Goal: Task Accomplishment & Management: Manage account settings

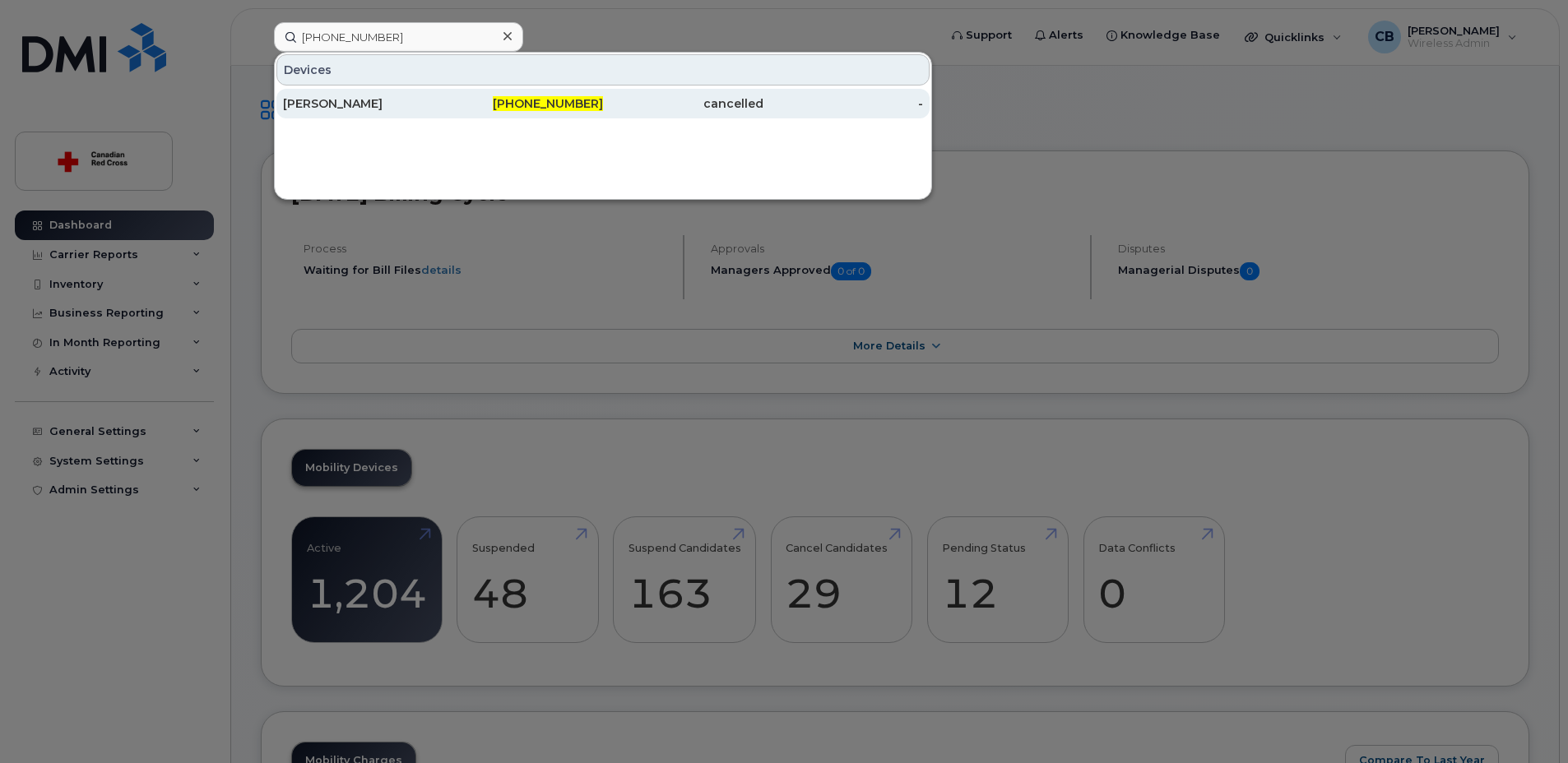
type input "587-334-7828"
click at [350, 104] on div "[PERSON_NAME]" at bounding box center [363, 104] width 160 height 17
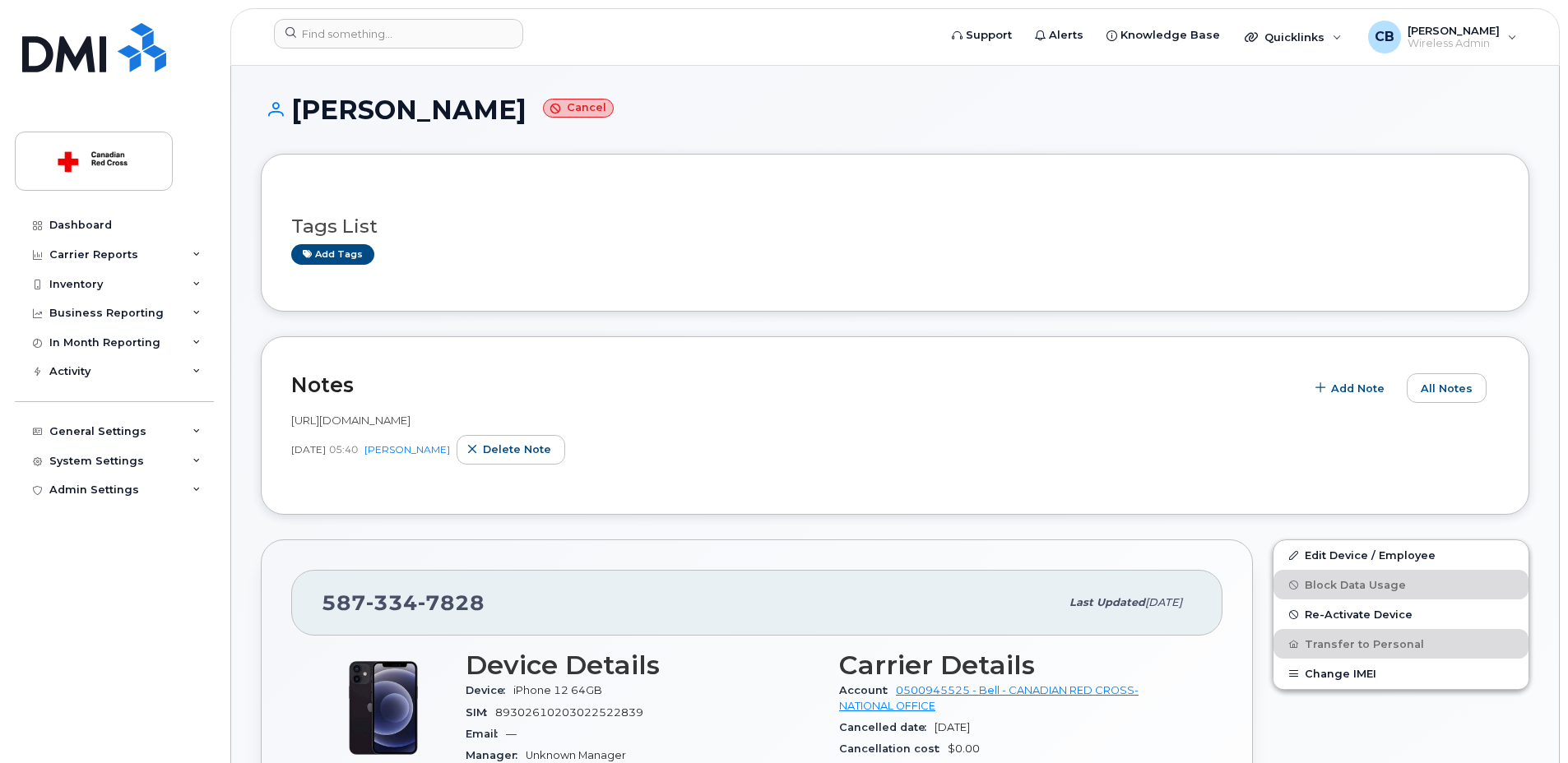
scroll to position [329, 0]
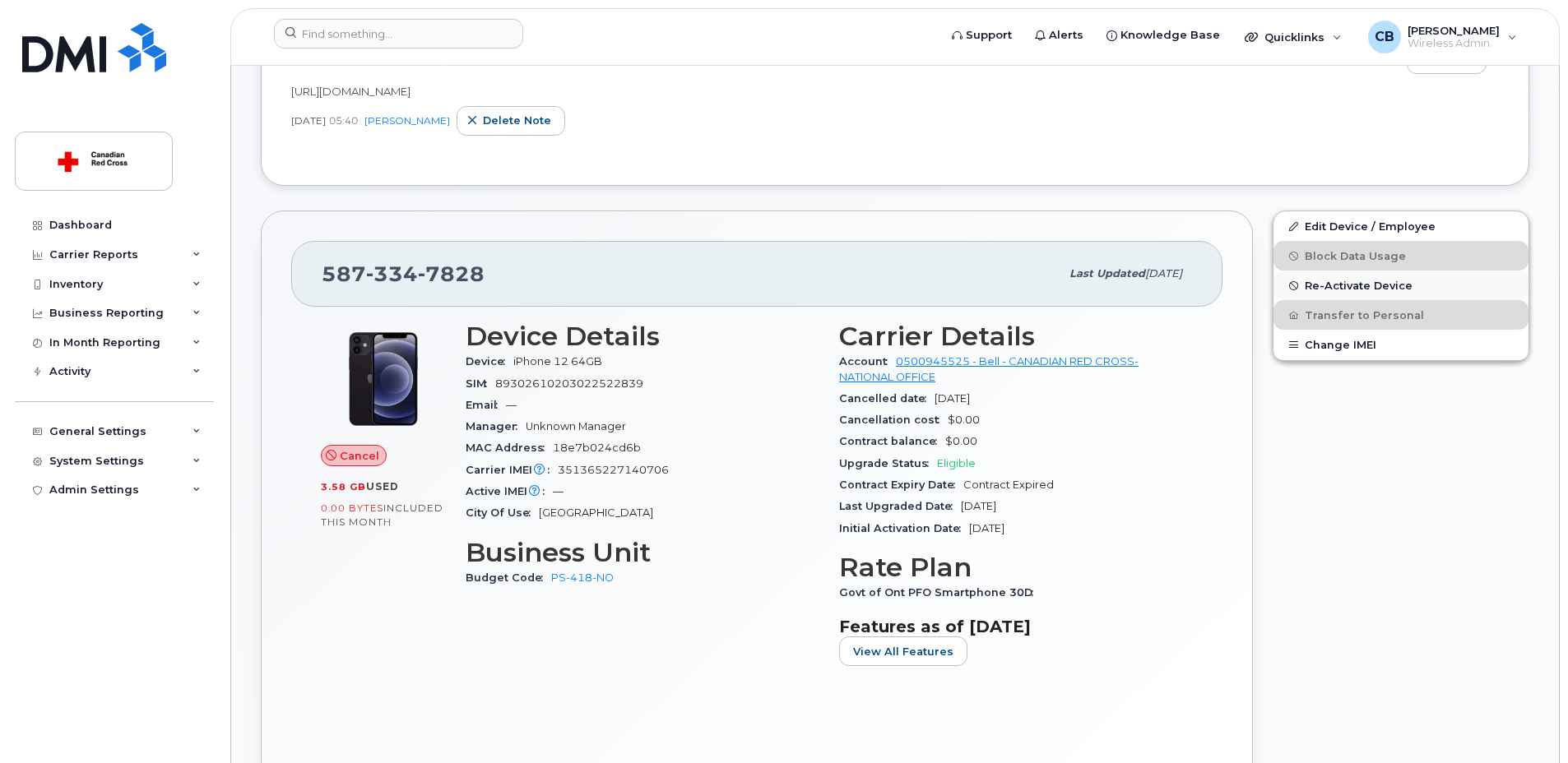
click at [1364, 287] on span "Re-Activate Device" at bounding box center [1359, 286] width 108 height 13
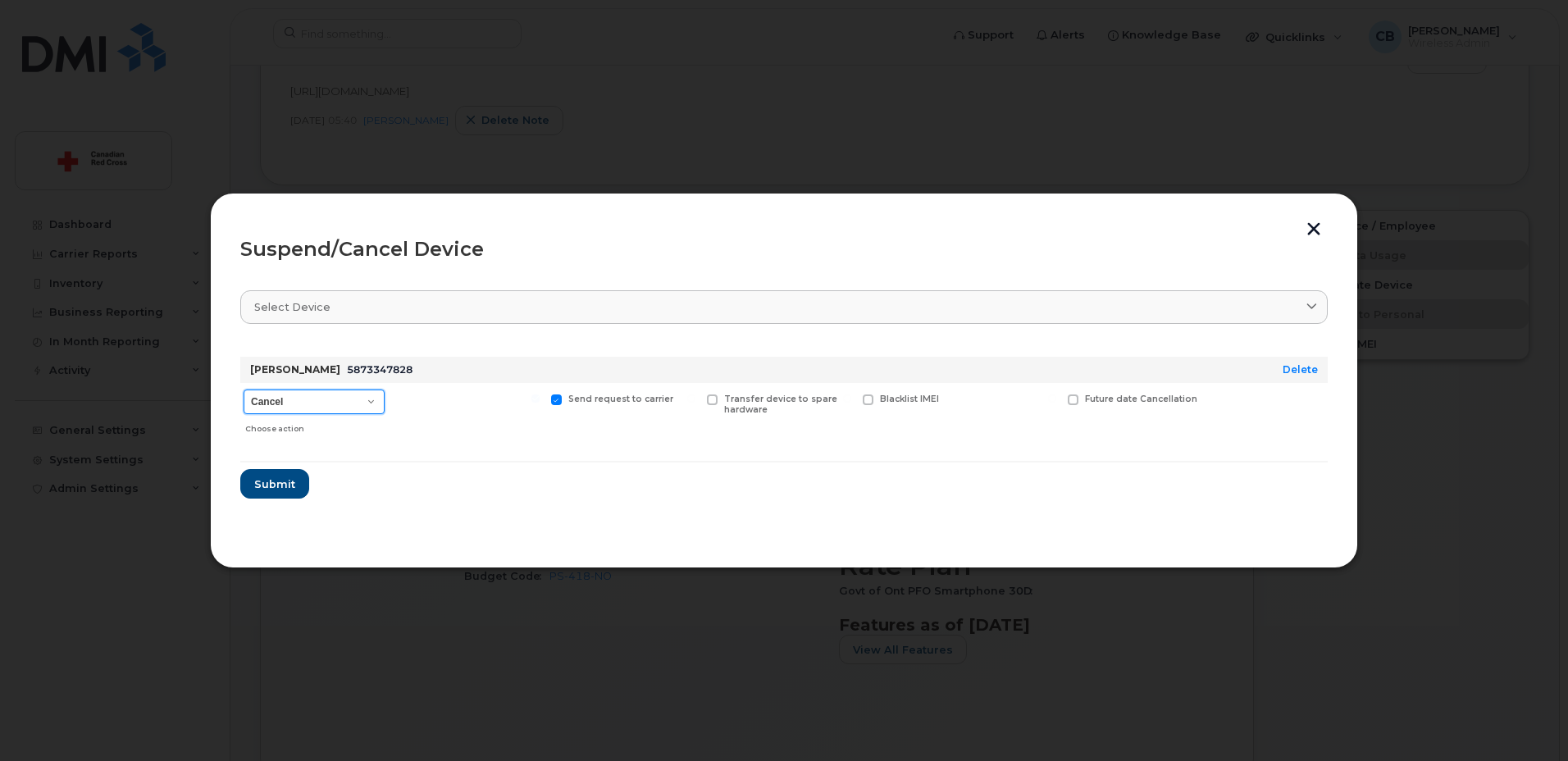
click at [318, 401] on select "Cancel Suspend - Extend Suspension Suspend - Reduced Rate Suspend - Full Rate S…" at bounding box center [314, 401] width 141 height 24
select select "[object Object]"
click at [244, 390] on select "Cancel Suspend - Extend Suspension Suspend - Reduced Rate Suspend - Full Rate S…" at bounding box center [314, 401] width 141 height 24
click at [287, 481] on span "Submit" at bounding box center [273, 484] width 41 height 16
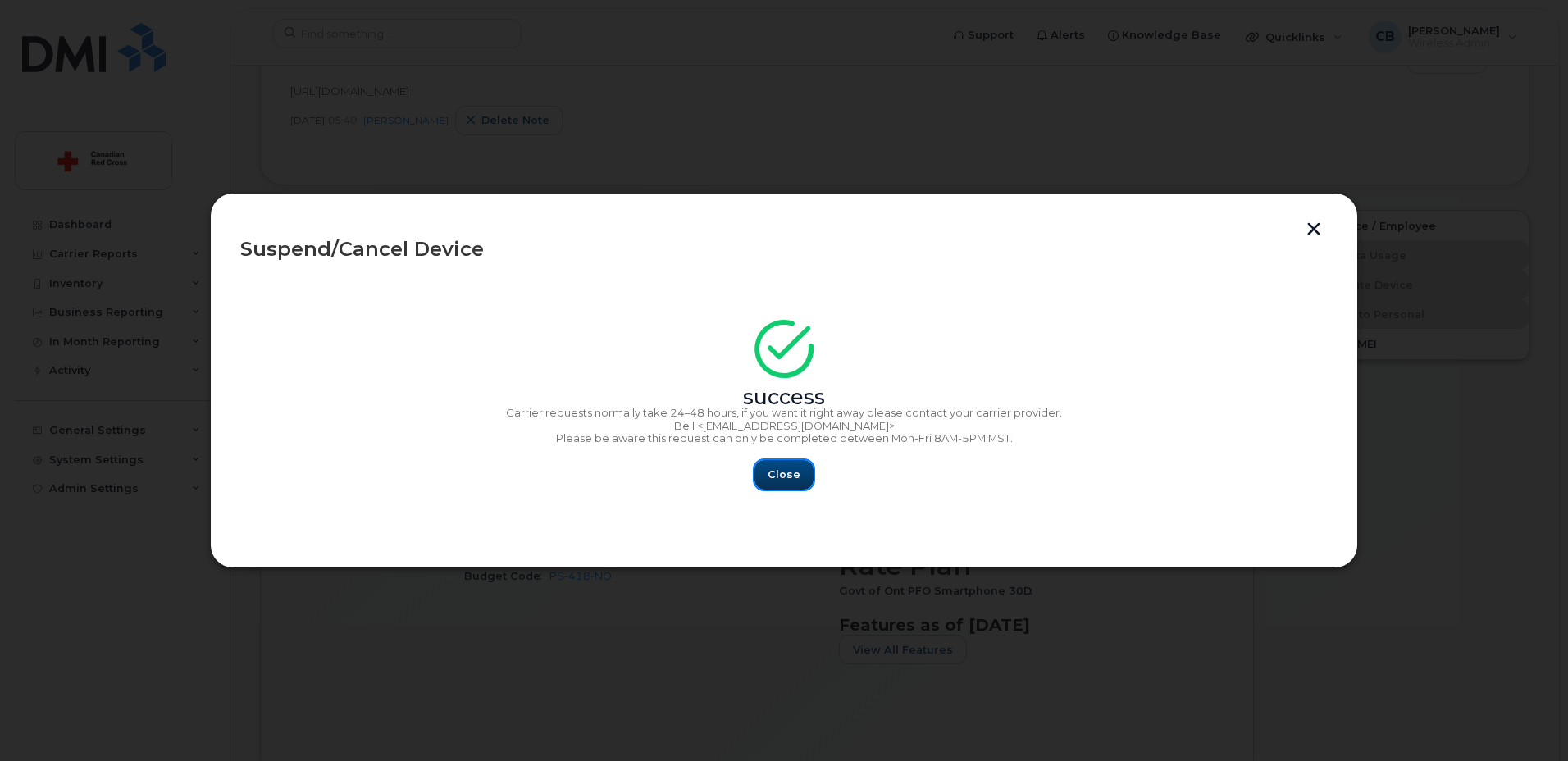
click at [778, 477] on span "Close" at bounding box center [783, 474] width 33 height 16
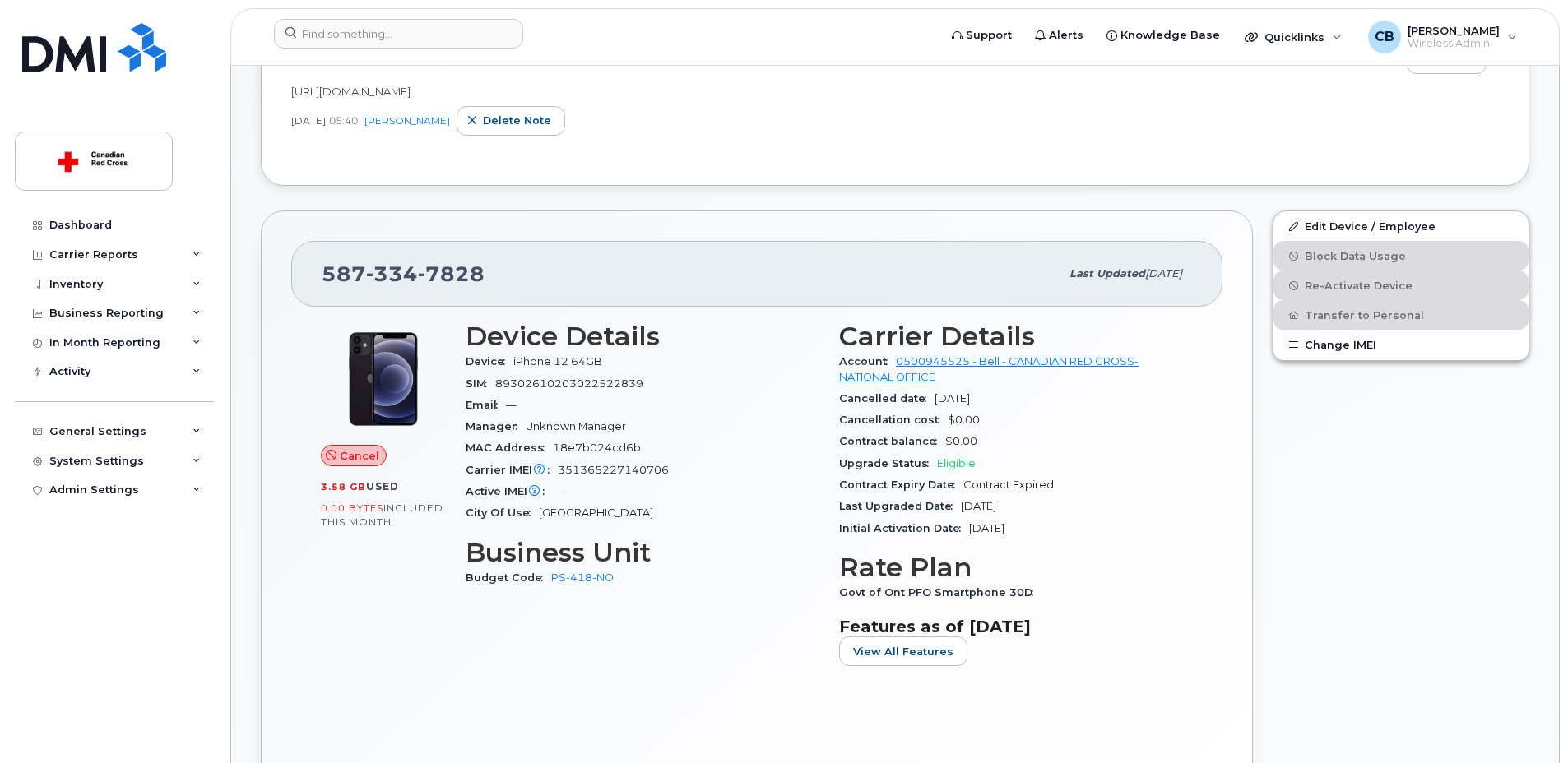
scroll to position [0, 0]
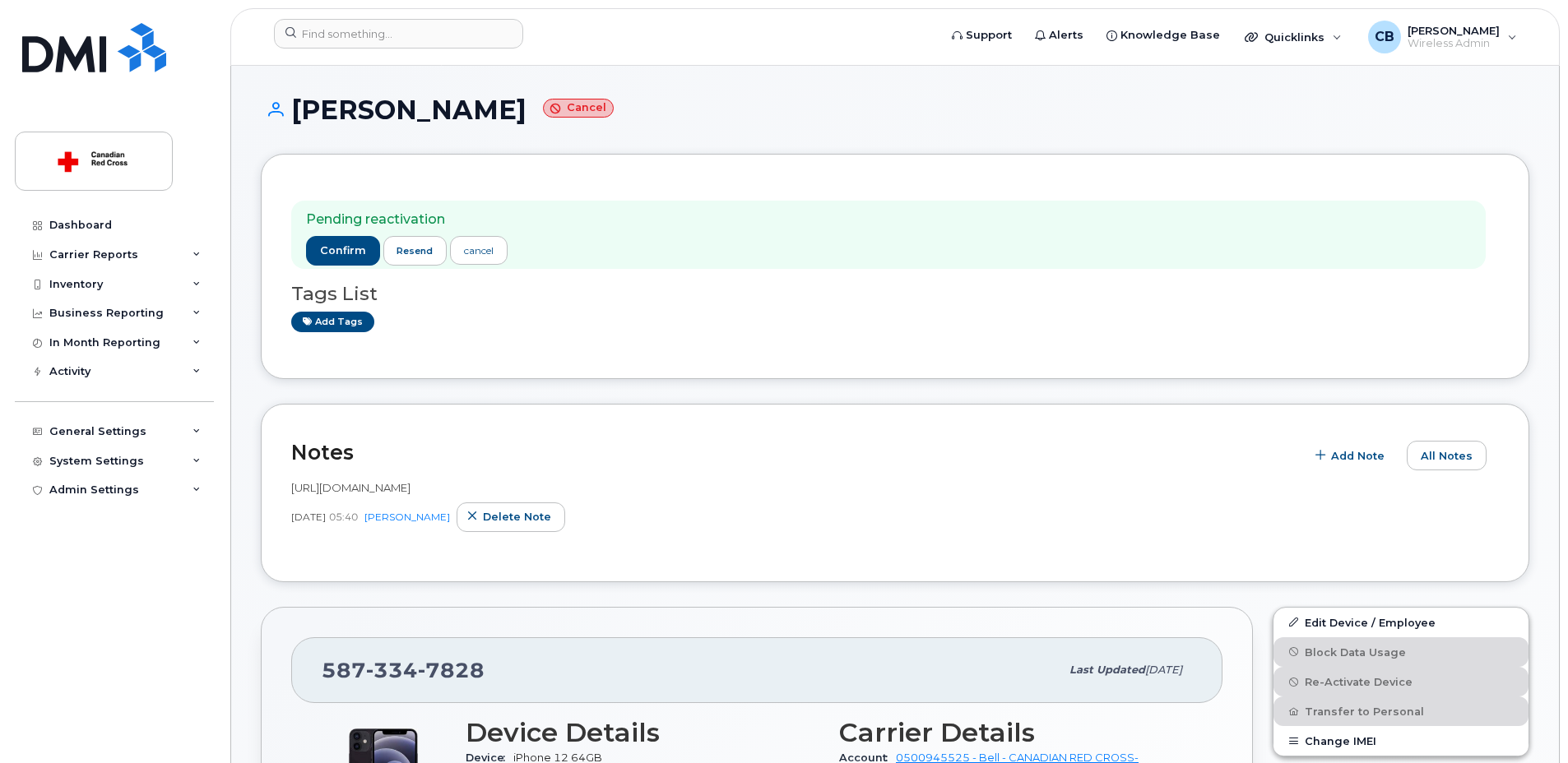
scroll to position [165, 0]
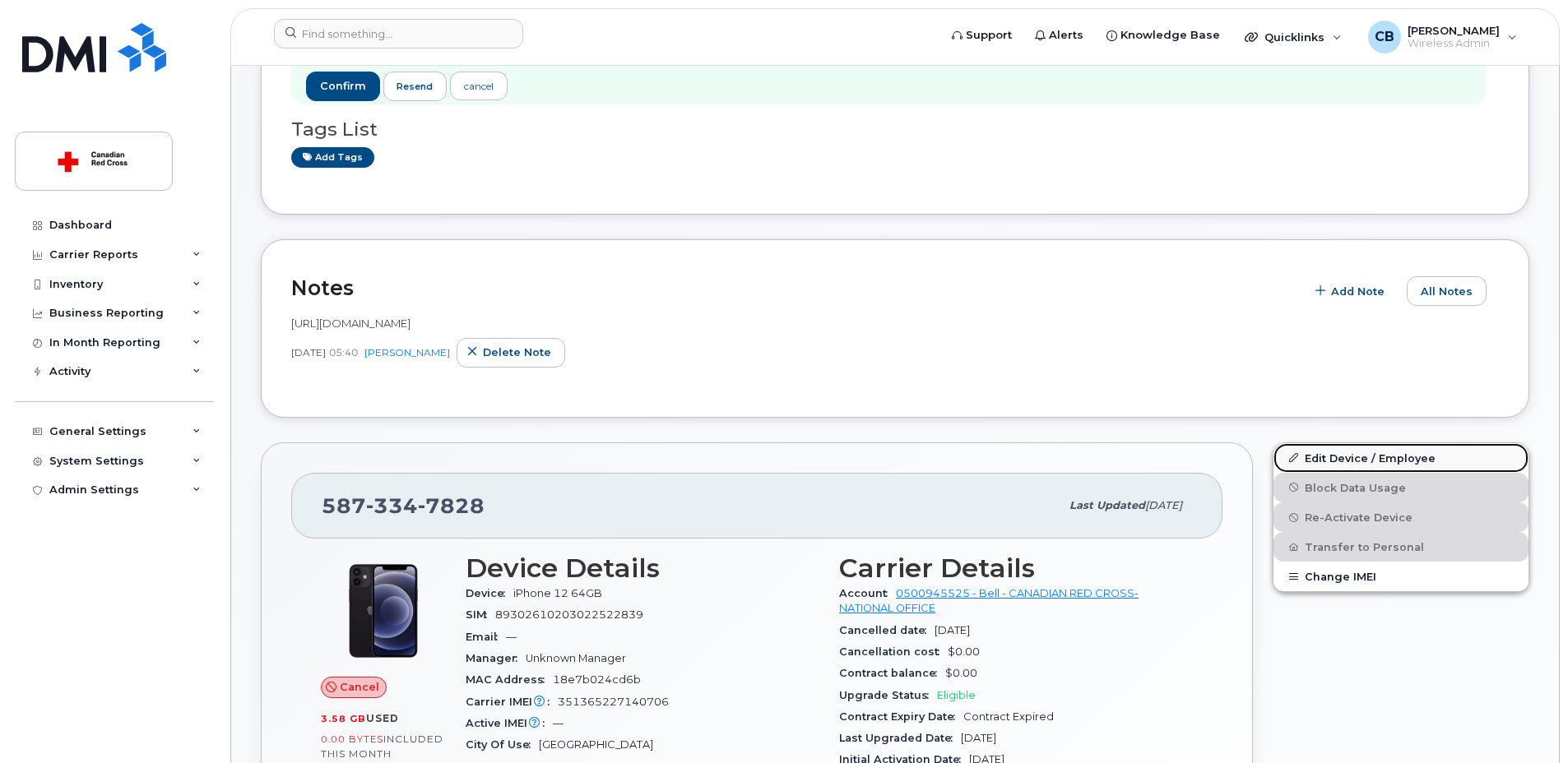
click at [1341, 457] on link "Edit Device / Employee" at bounding box center [1400, 458] width 255 height 29
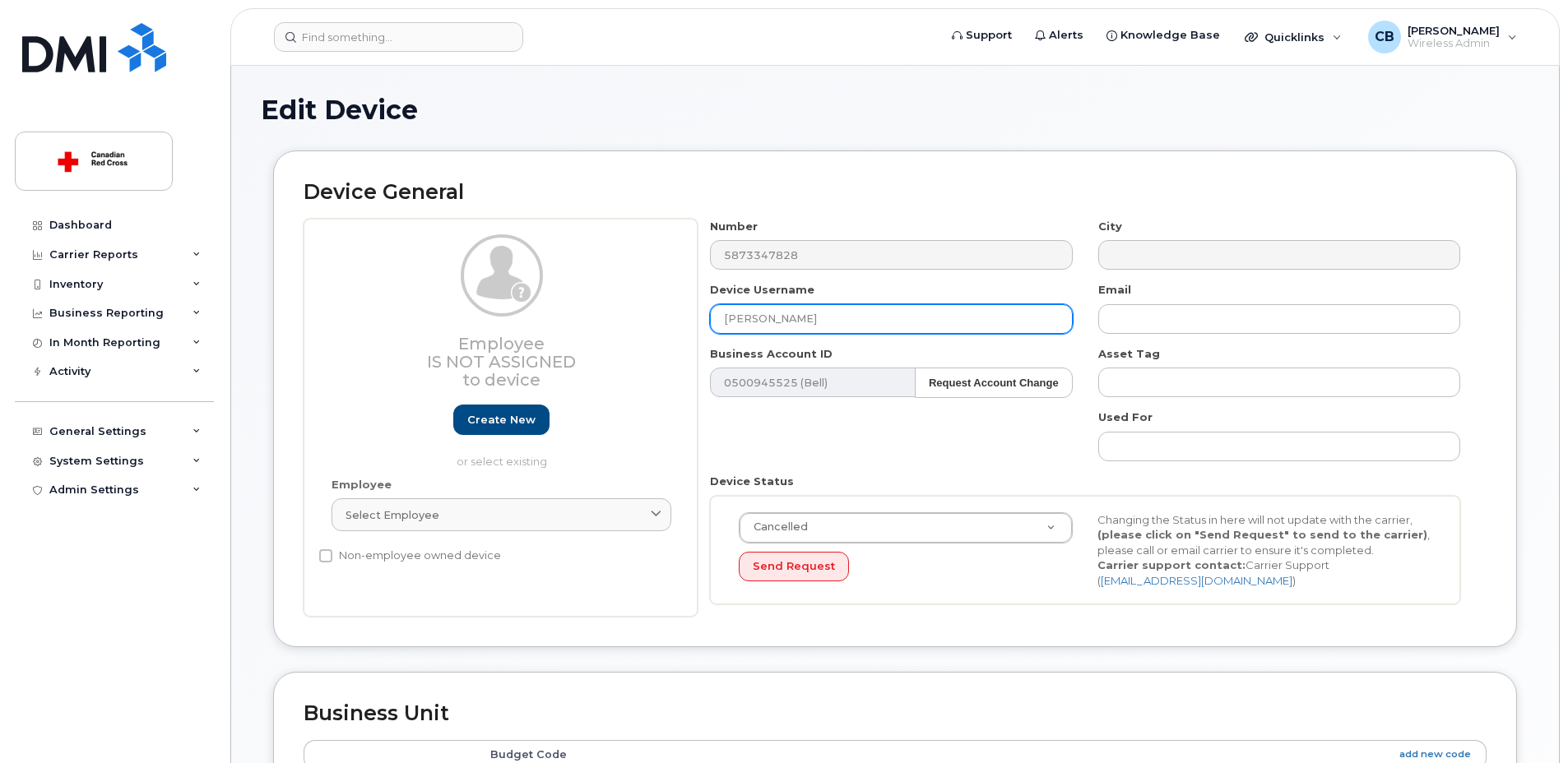
click at [832, 313] on input "Anne Porteous" at bounding box center [891, 318] width 362 height 29
drag, startPoint x: 864, startPoint y: 315, endPoint x: 719, endPoint y: 314, distance: 145.0
click at [719, 314] on input "[PERSON_NAME]" at bounding box center [891, 318] width 362 height 29
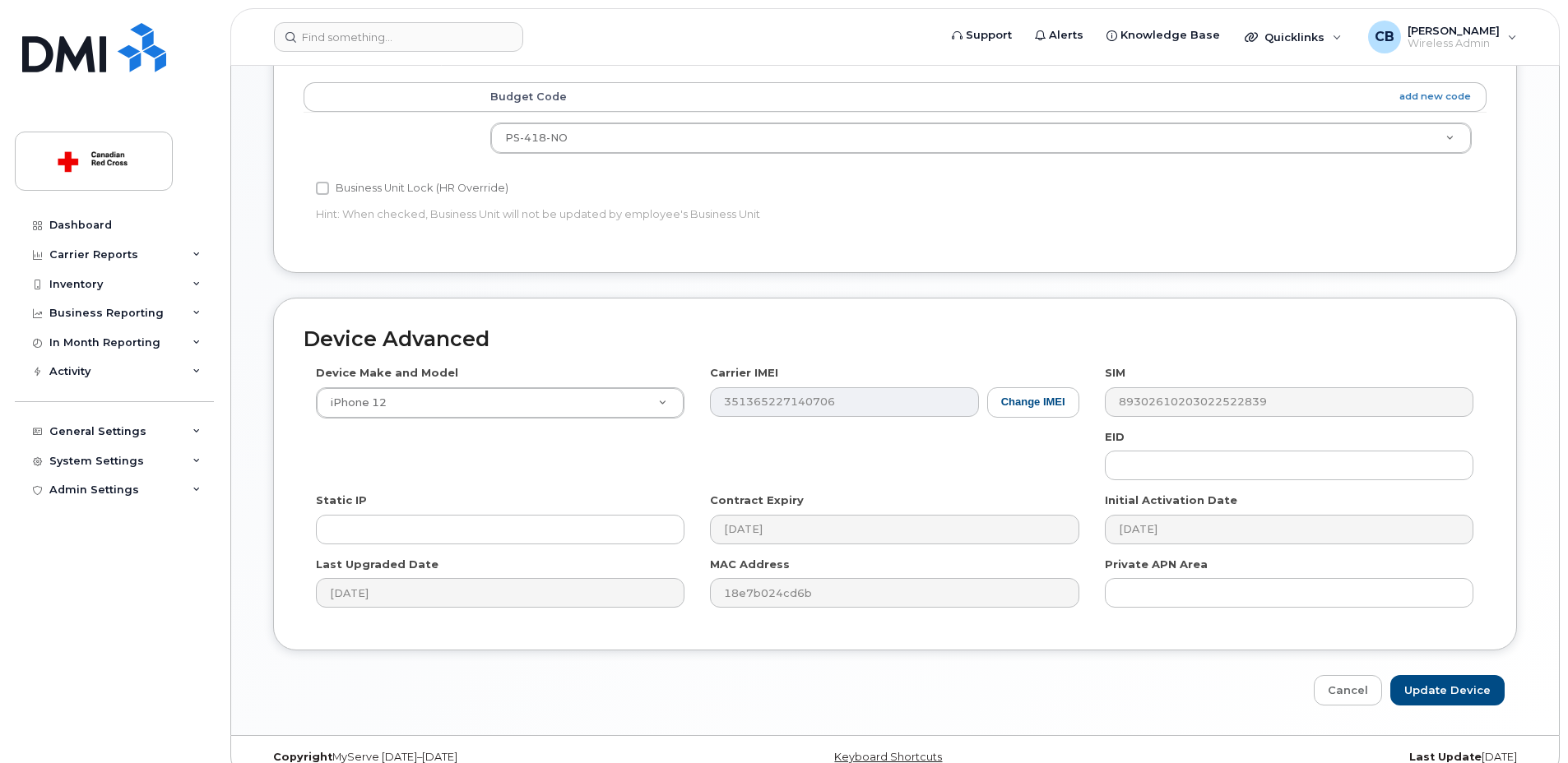
scroll to position [682, 0]
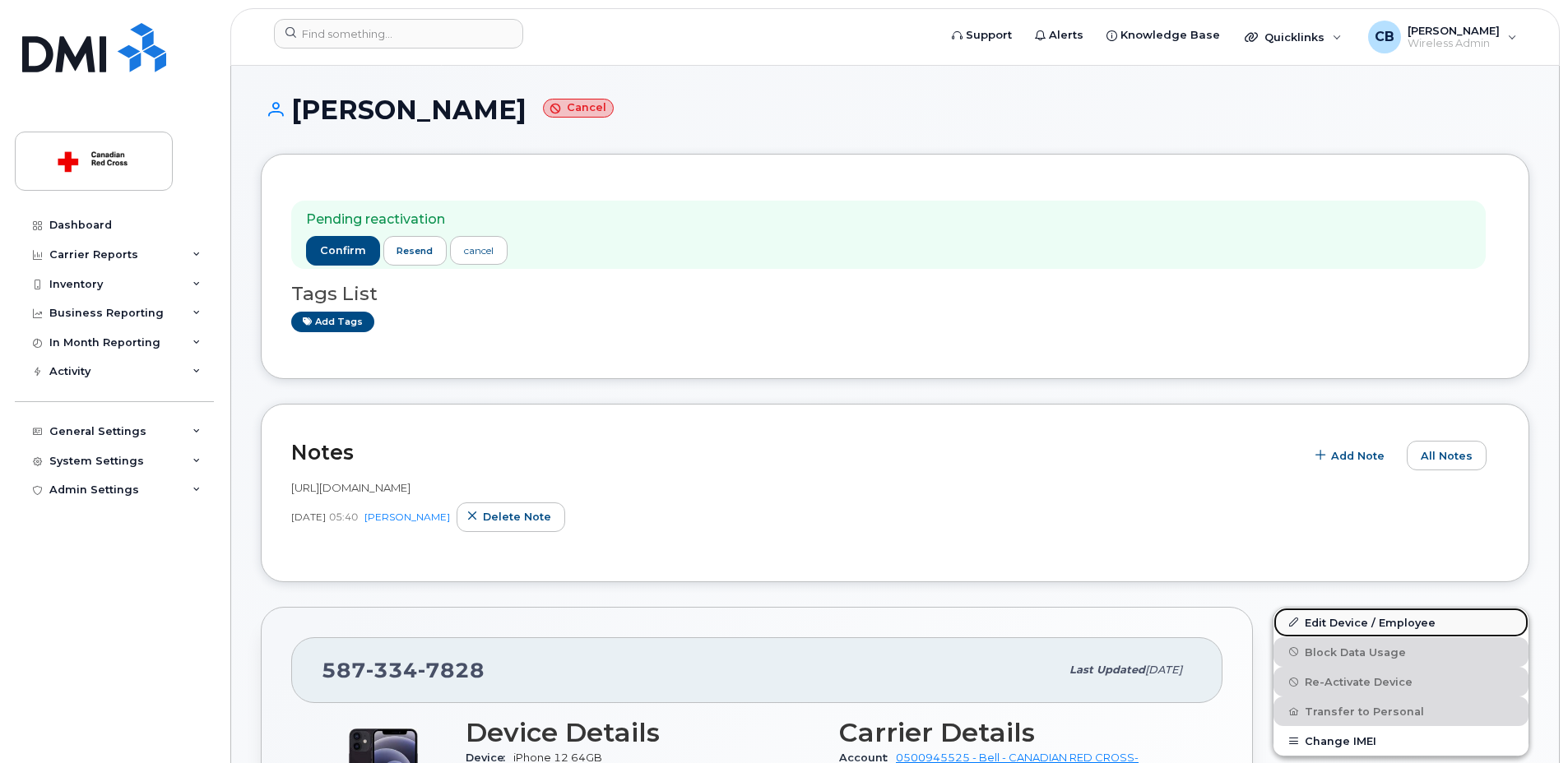
click at [1347, 625] on link "Edit Device / Employee" at bounding box center [1400, 622] width 255 height 29
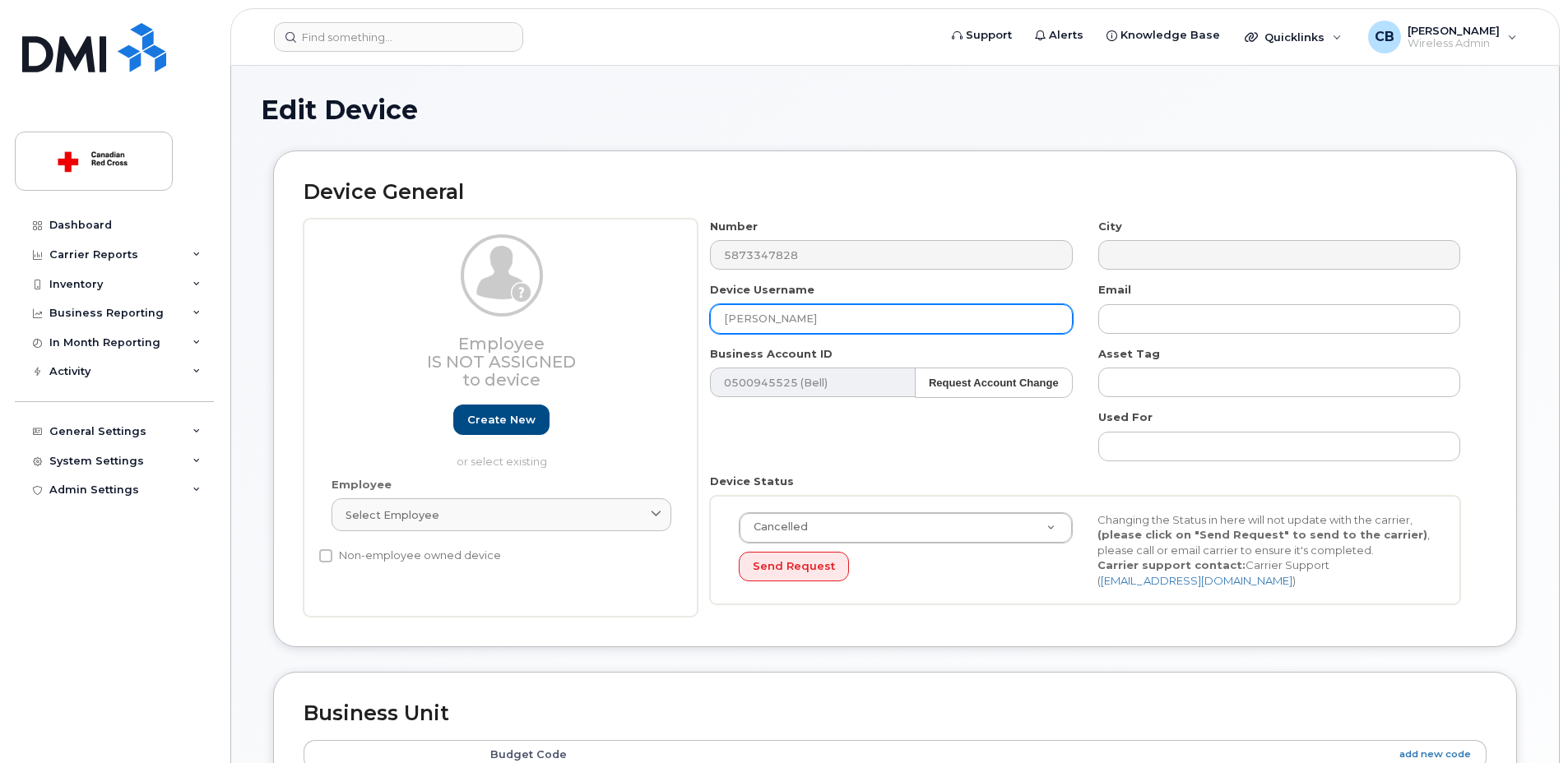
drag, startPoint x: 832, startPoint y: 323, endPoint x: 707, endPoint y: 336, distance: 125.7
click at [707, 336] on div "Number 5873347828 City Device Username [PERSON_NAME] Email Business Account ID …" at bounding box center [1085, 418] width 776 height 399
paste input "Jeannene Crosby"
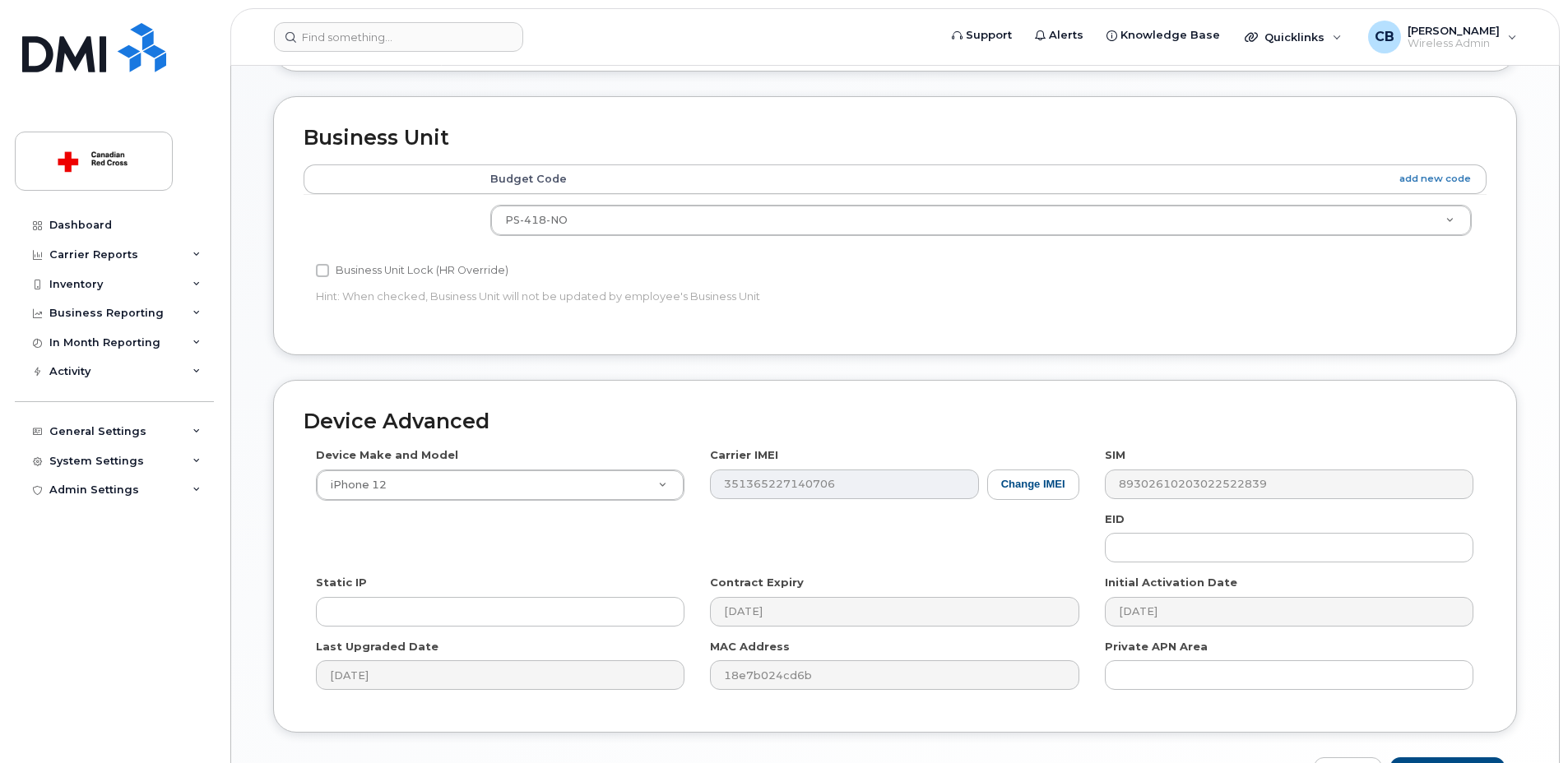
scroll to position [682, 0]
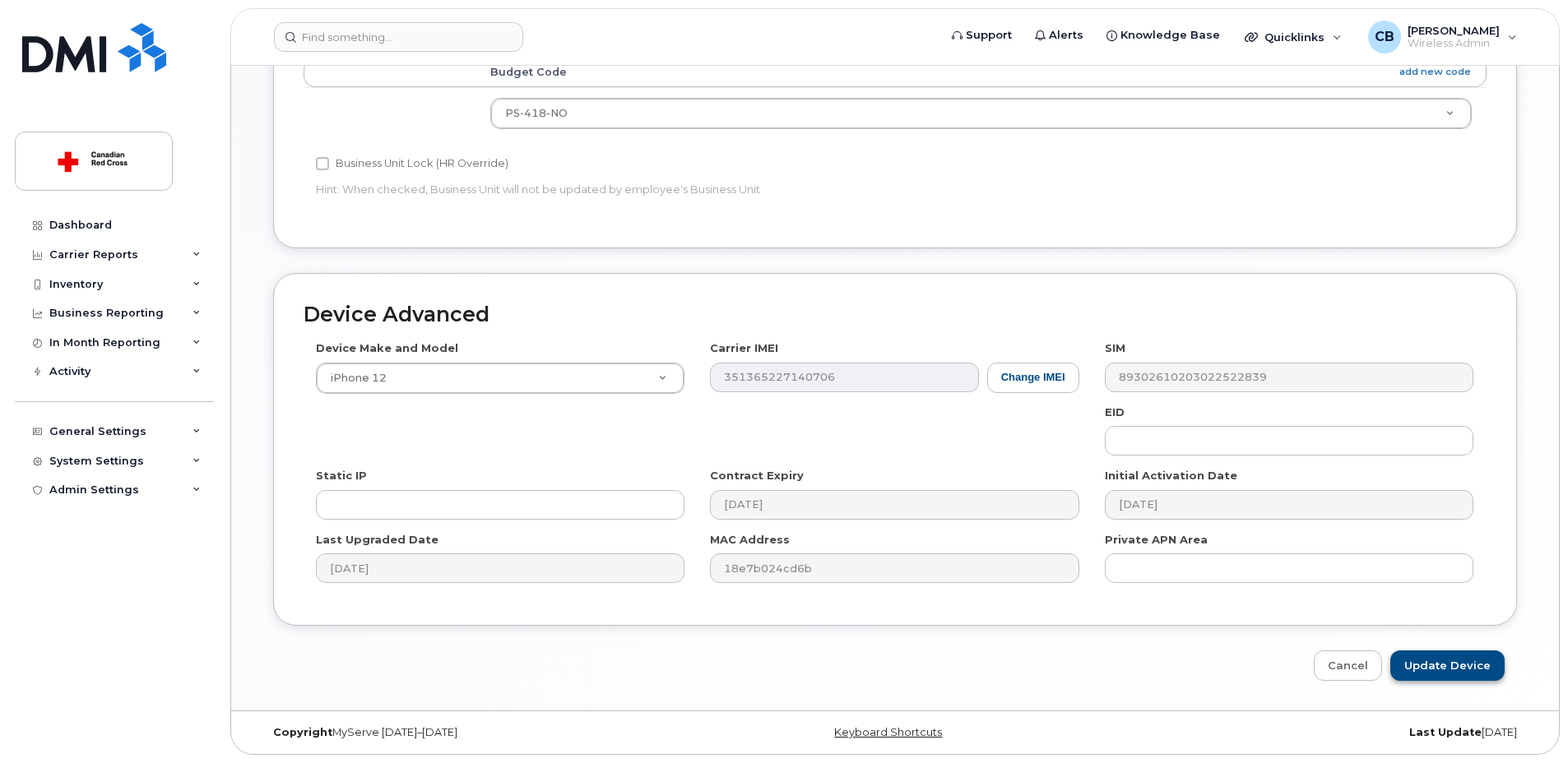
type input "Jeannene Crosby"
click at [1464, 668] on input "Update Device" at bounding box center [1447, 666] width 114 height 30
type input "Saving..."
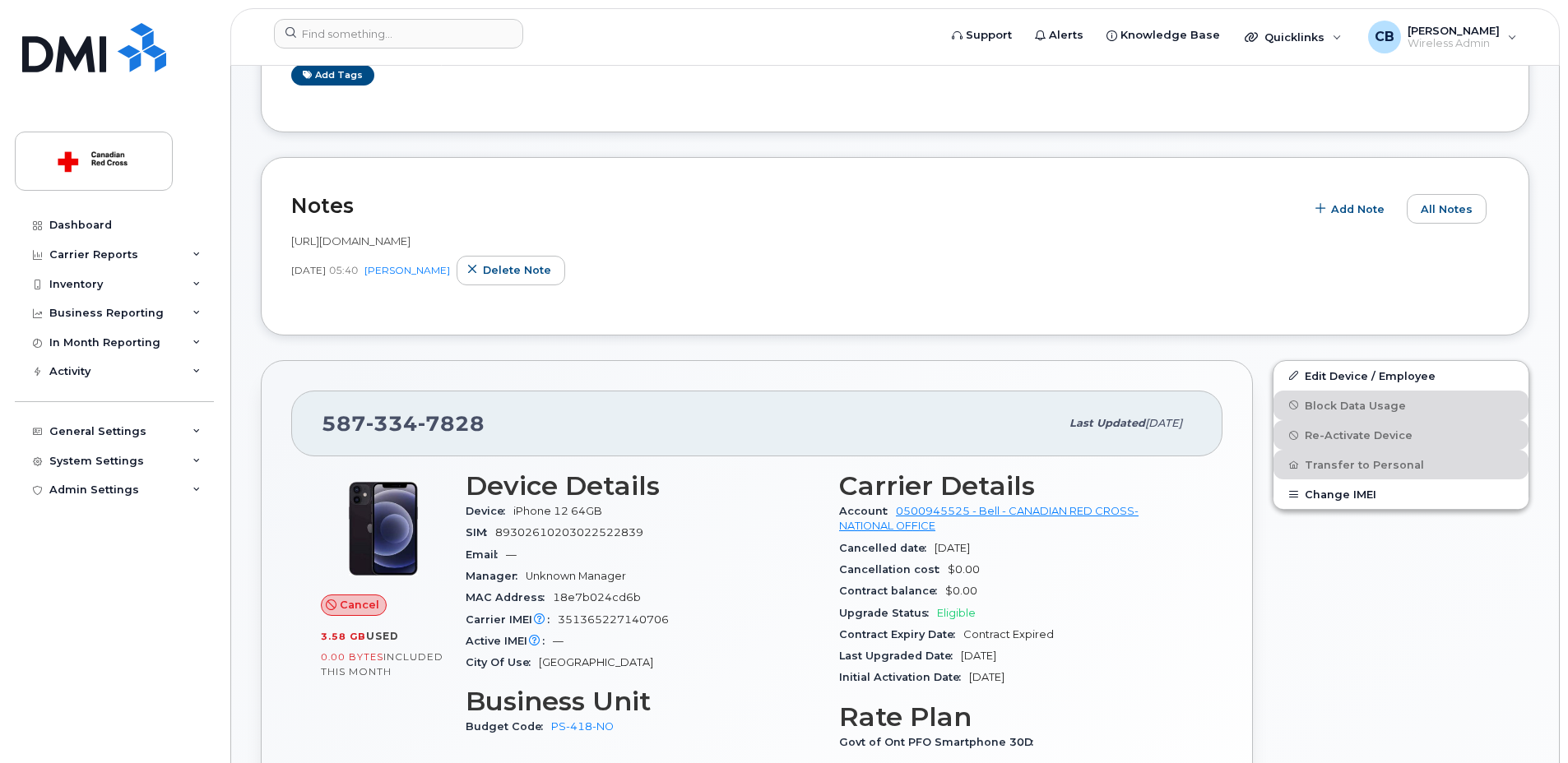
scroll to position [493, 0]
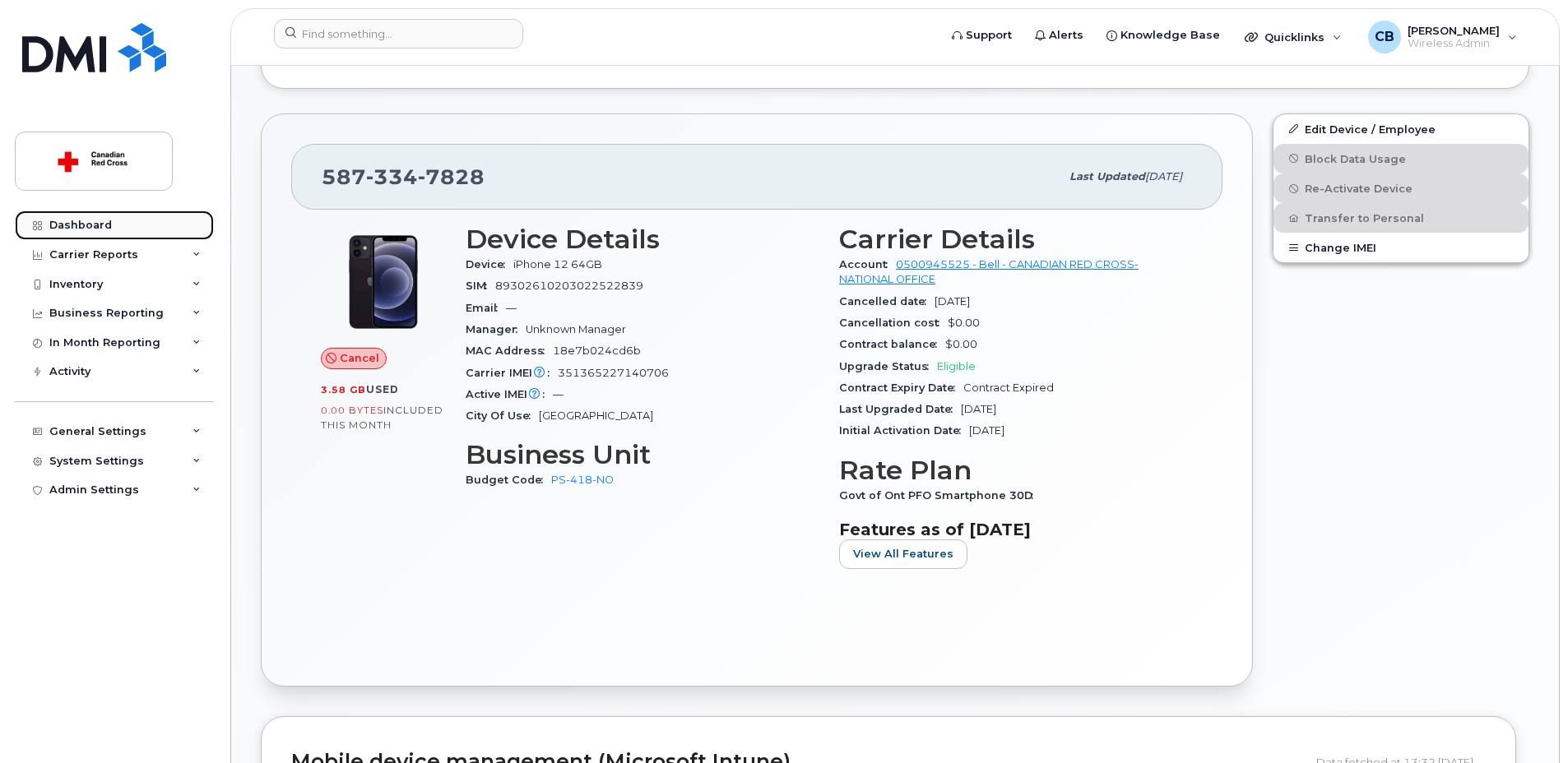
click at [85, 224] on div "Dashboard" at bounding box center [81, 225] width 62 height 13
